Goal: Task Accomplishment & Management: Manage account settings

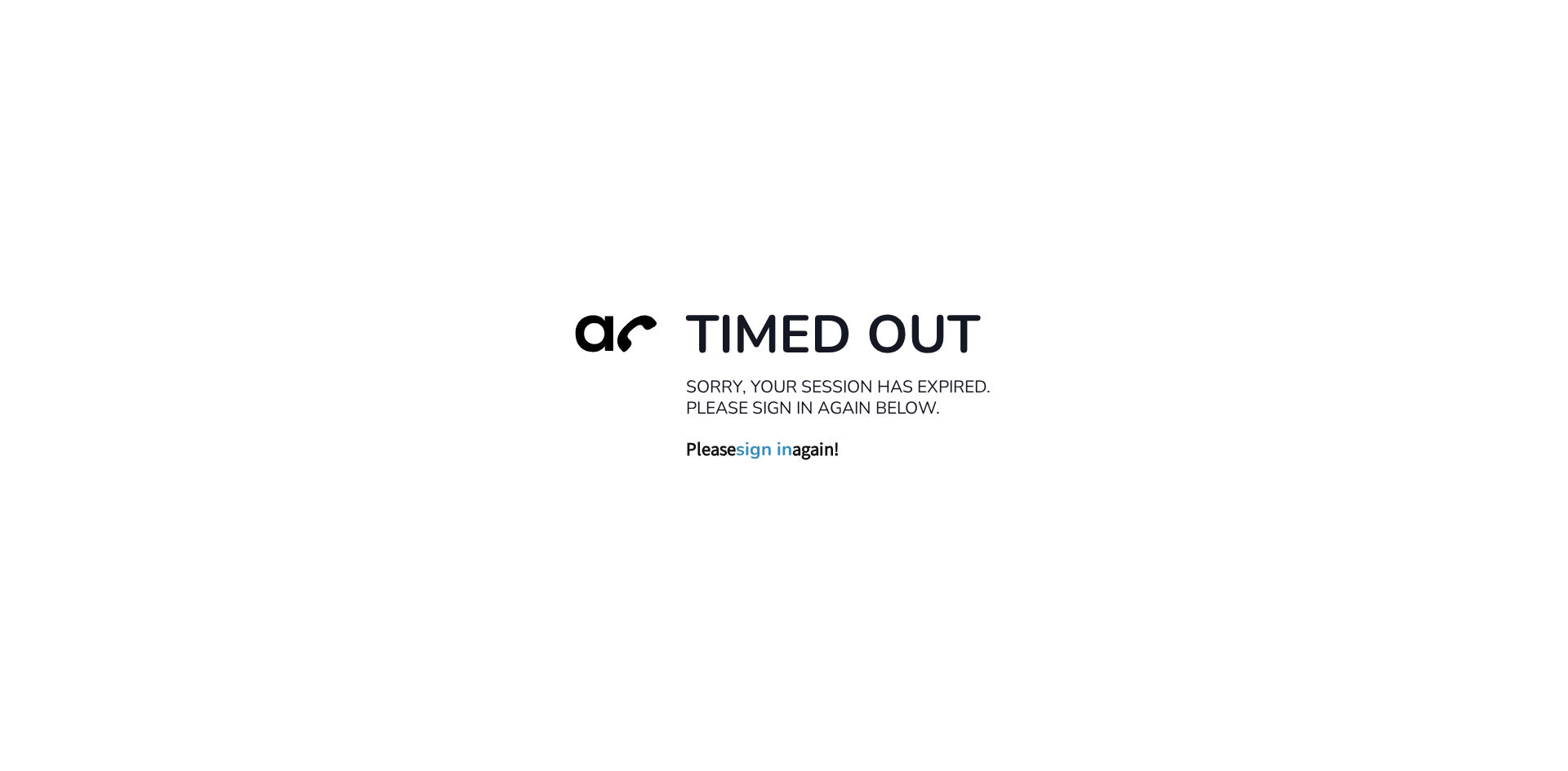
click at [774, 453] on link "sign in" at bounding box center [764, 449] width 57 height 23
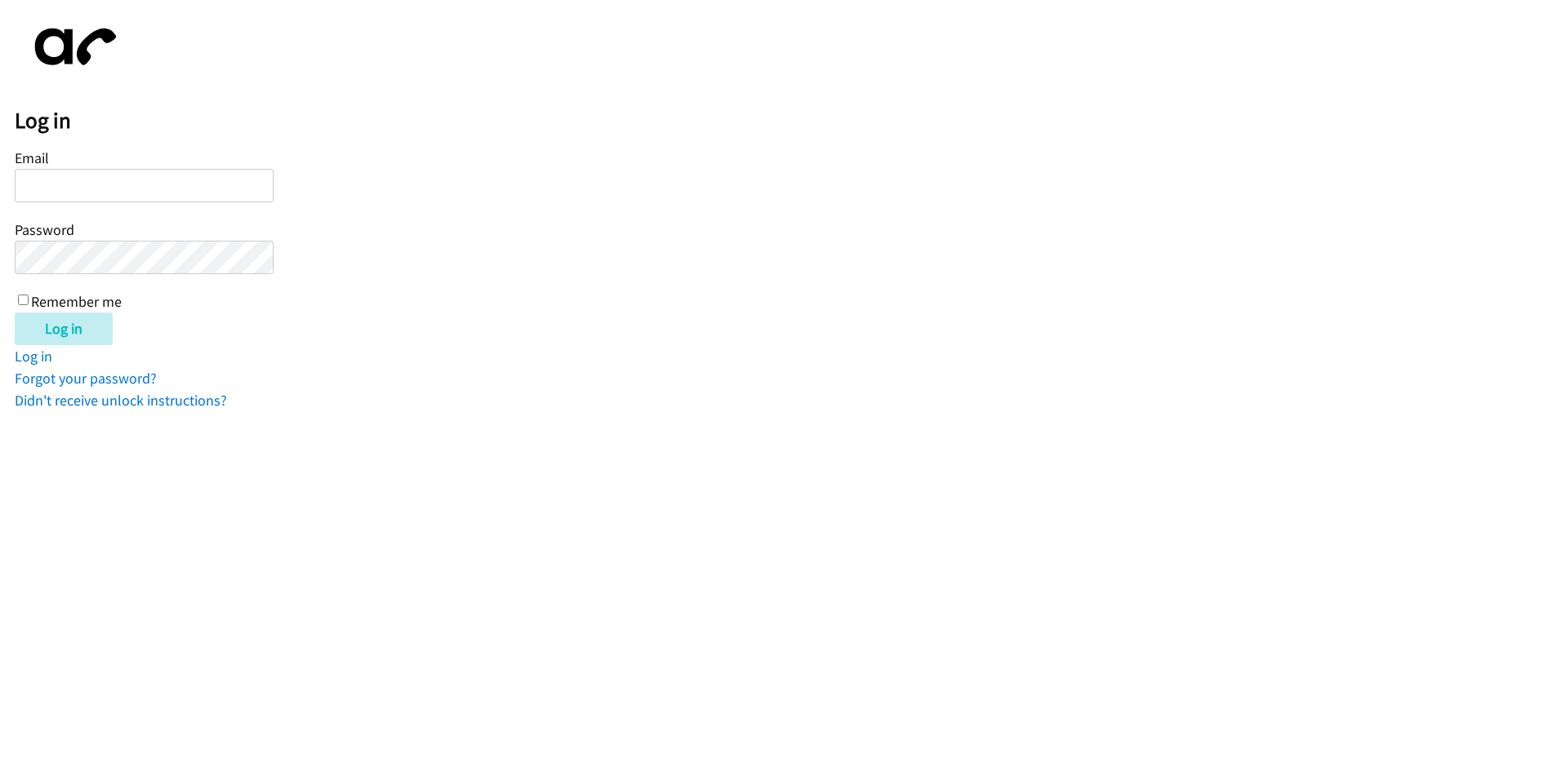
click at [83, 187] on input "Email" at bounding box center [144, 186] width 259 height 33
type input "balfreide@lendingpoint.com"
click at [23, 301] on input "Remember me" at bounding box center [24, 300] width 10 height 10
checkbox input "true"
click at [45, 326] on input "Log in" at bounding box center [64, 328] width 98 height 32
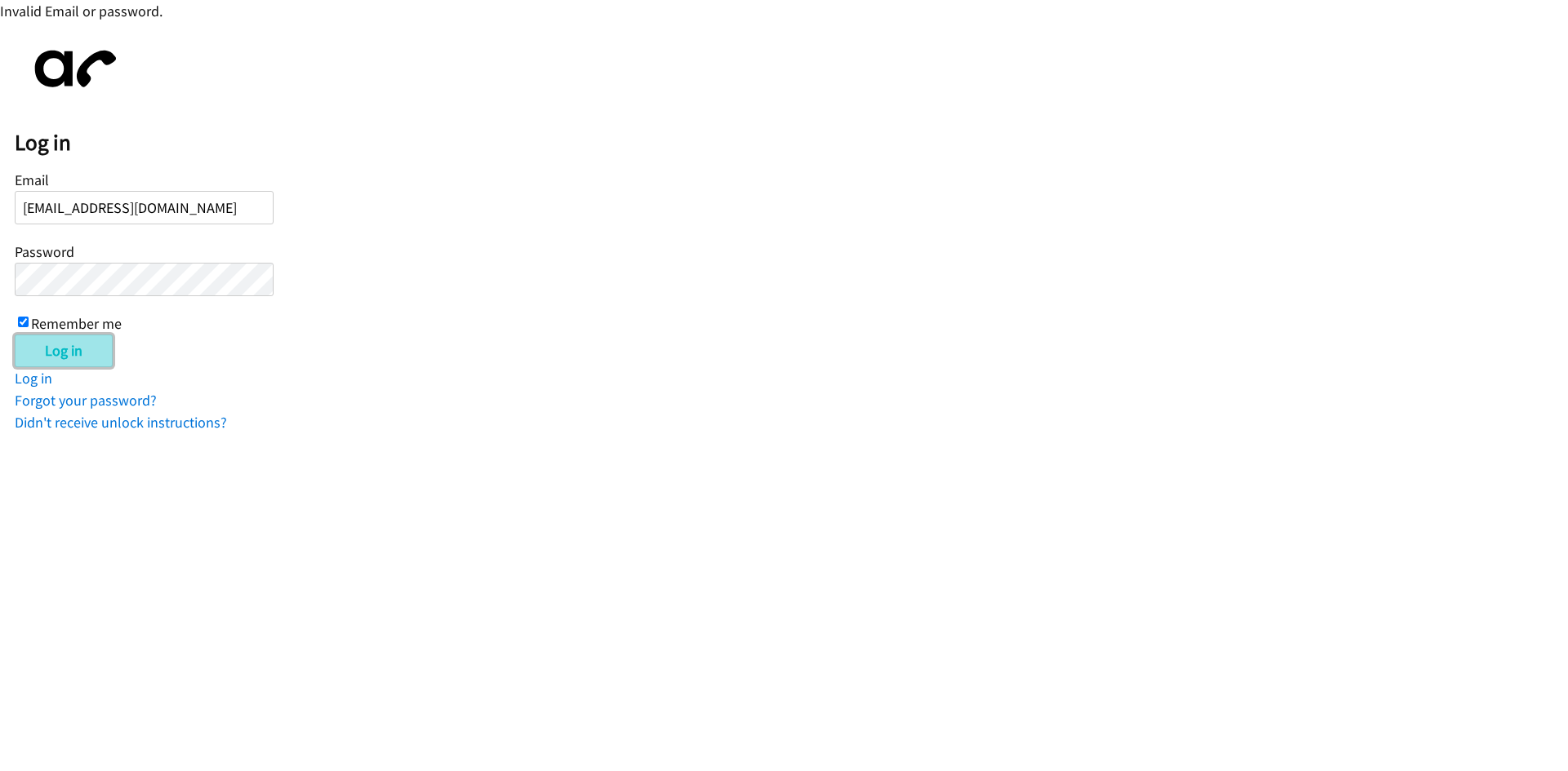
click at [97, 362] on input "Log in" at bounding box center [64, 350] width 98 height 32
